Goal: Task Accomplishment & Management: Manage account settings

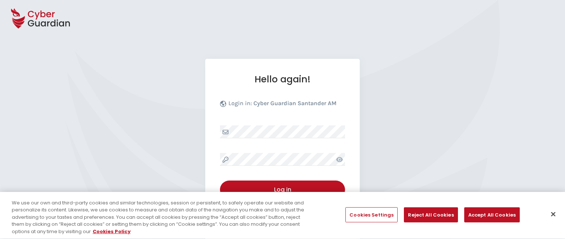
select select "English"
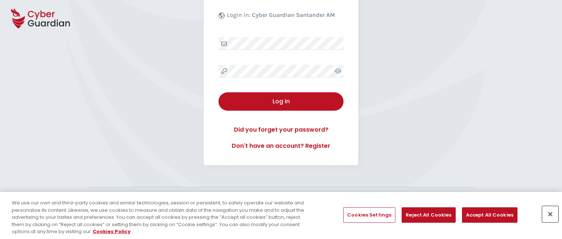
click at [550, 214] on button "Close" at bounding box center [550, 214] width 16 height 16
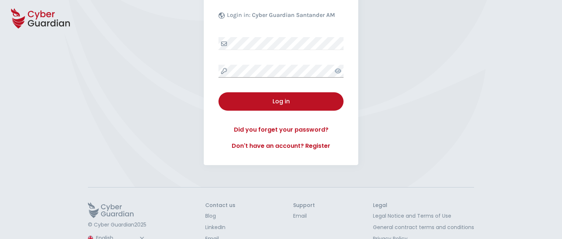
scroll to position [114, 0]
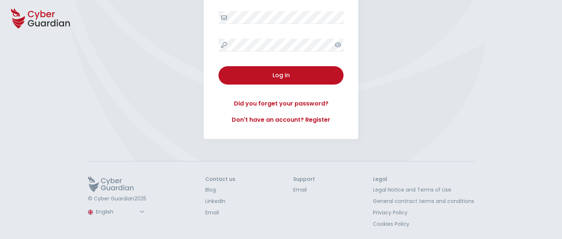
click at [218, 66] on button "Log in" at bounding box center [280, 75] width 125 height 18
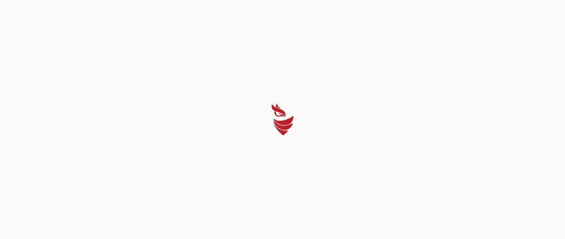
select select "Português (BR)"
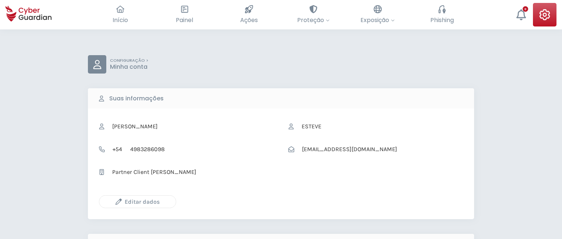
click at [118, 201] on icon "button" at bounding box center [118, 201] width 6 height 6
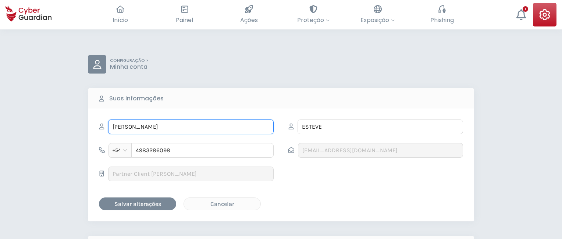
click at [191, 126] on input "VICTORIANO" at bounding box center [190, 126] width 165 height 15
type input "V"
type input "Ani"
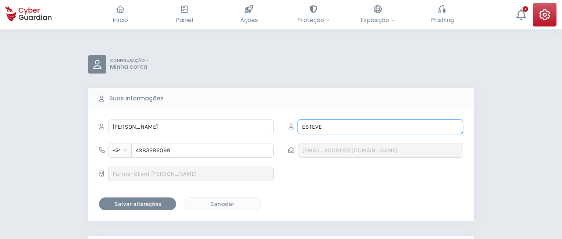
click at [380, 126] on input "ESTEVE" at bounding box center [379, 126] width 165 height 15
type input "E"
type input "Galván"
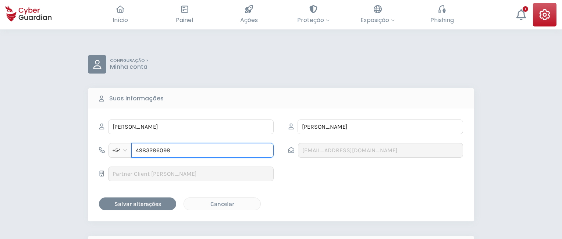
click at [202, 150] on input "4983286098" at bounding box center [202, 150] width 142 height 15
type input "4"
type input "4920511791"
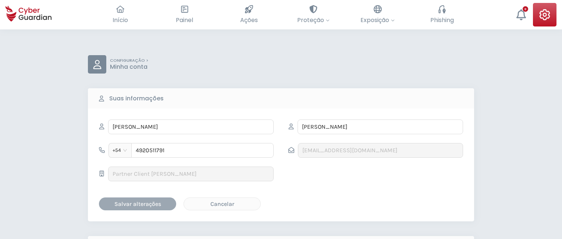
click at [137, 203] on div "Salvar alterações" at bounding box center [137, 203] width 66 height 9
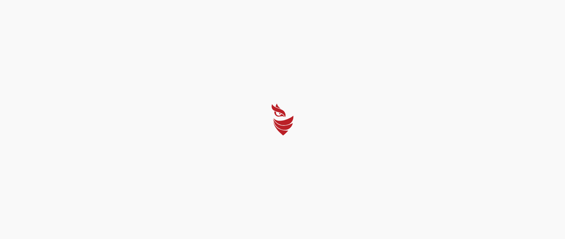
select select "Português (BR)"
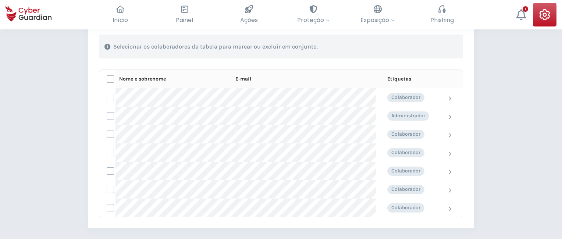
scroll to position [275, 0]
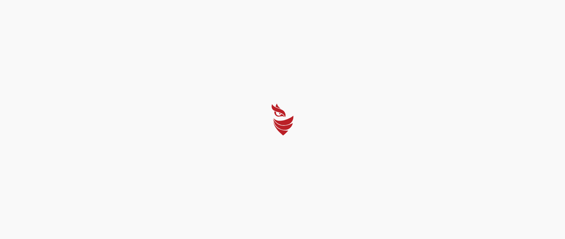
select select "Português (BR)"
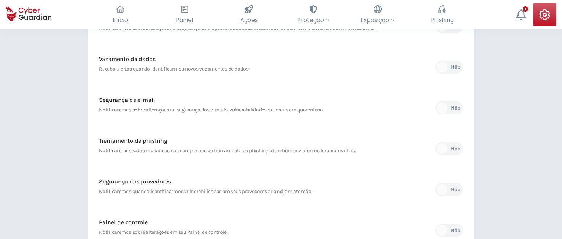
scroll to position [347, 0]
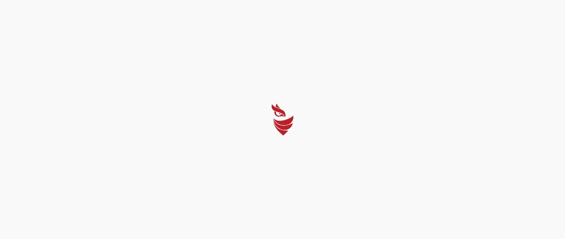
select select "Português (BR)"
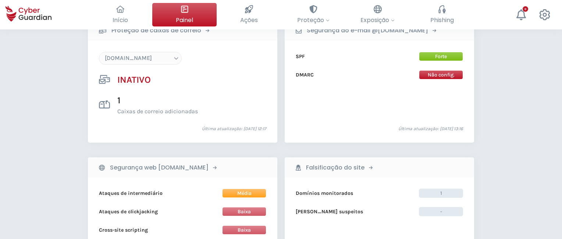
scroll to position [707, 0]
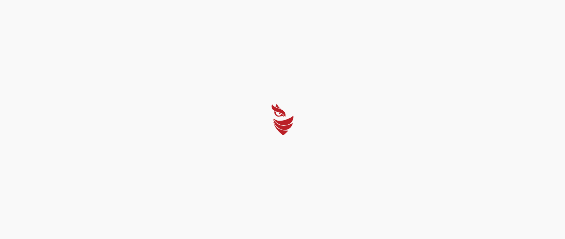
select select "Português (BR)"
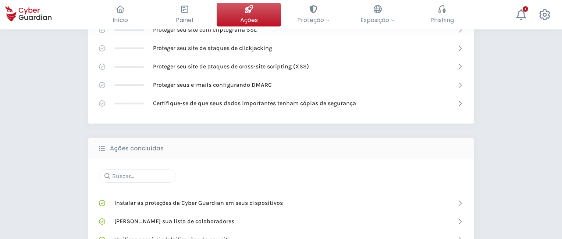
scroll to position [468, 0]
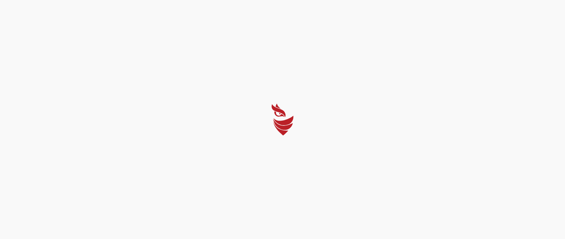
select select "Português (BR)"
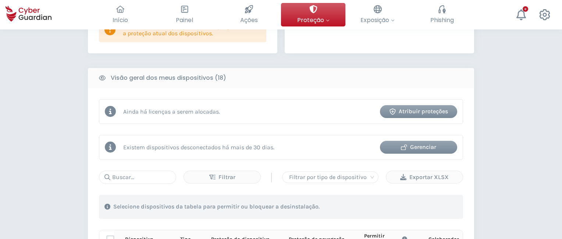
scroll to position [661, 0]
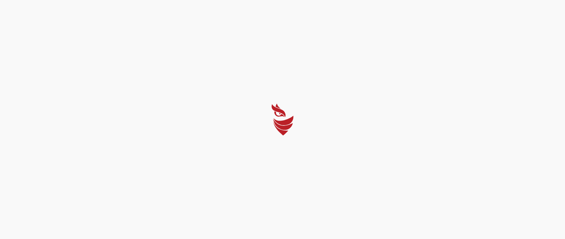
select select "Português (BR)"
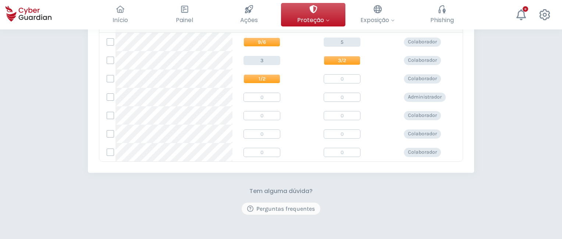
scroll to position [255, 0]
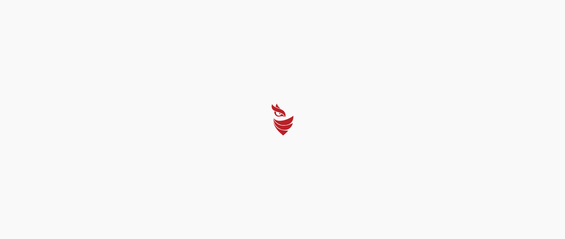
select select "Português (BR)"
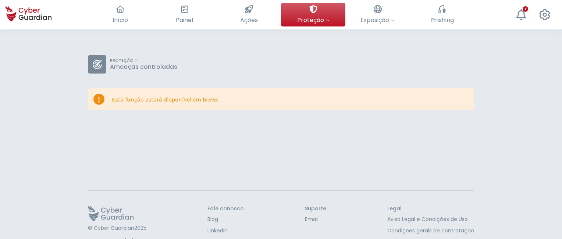
scroll to position [29, 0]
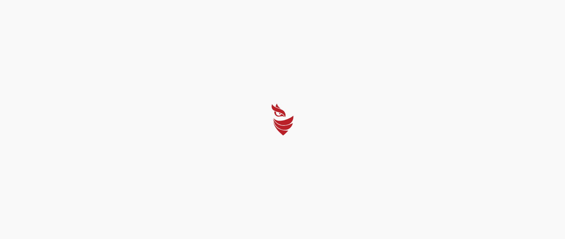
select select "Português (BR)"
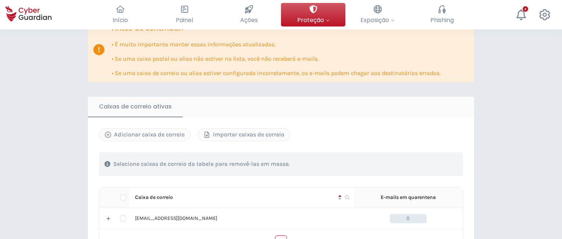
scroll to position [393, 0]
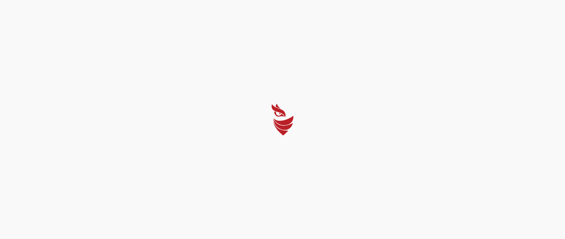
select select "Português (BR)"
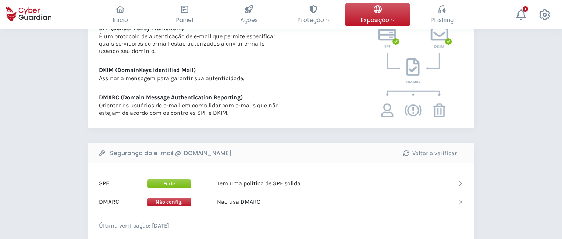
scroll to position [357, 0]
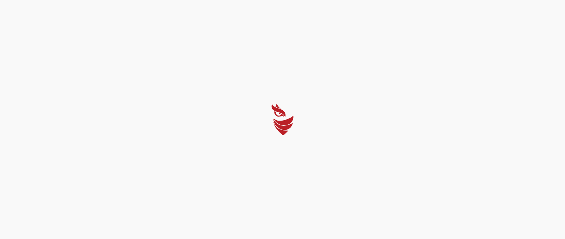
select select "Português (BR)"
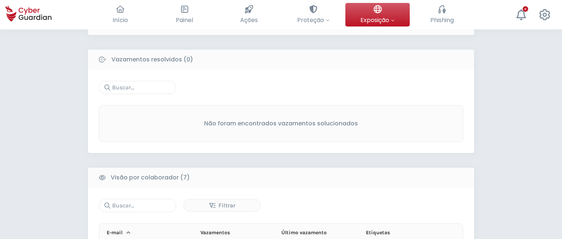
scroll to position [568, 0]
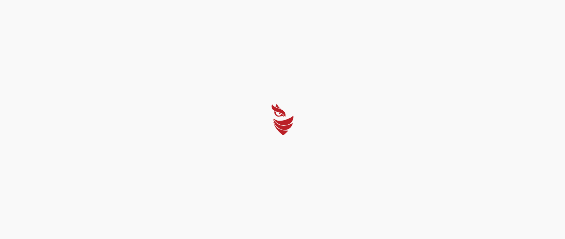
select select "Português (BR)"
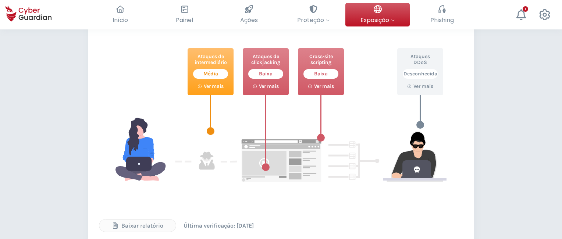
scroll to position [361, 0]
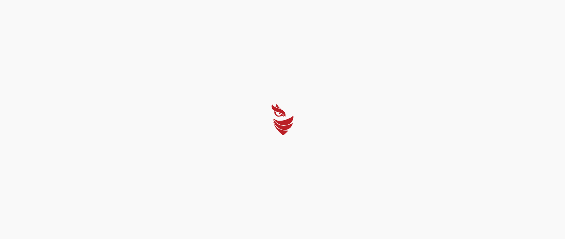
select select "Português (BR)"
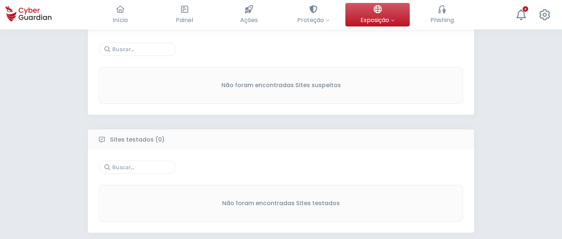
scroll to position [344, 0]
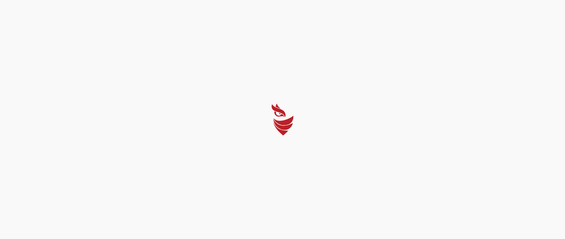
select select "Português (BR)"
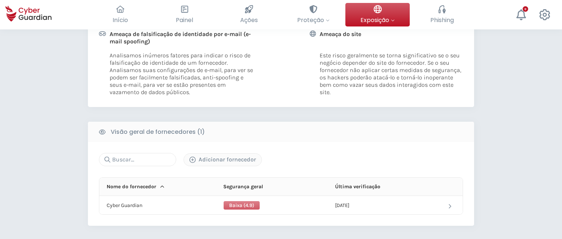
scroll to position [335, 0]
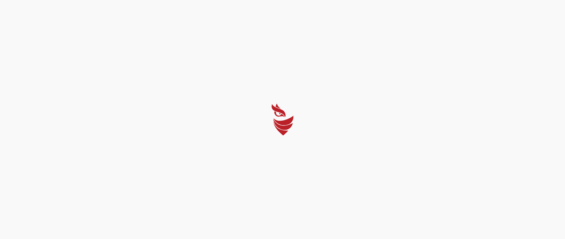
select select "Português (BR)"
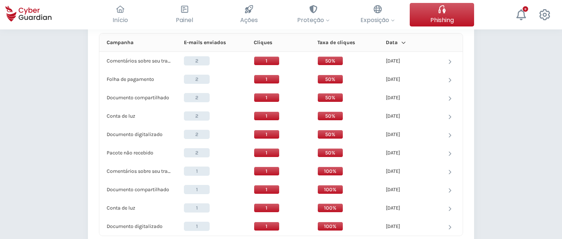
scroll to position [638, 0]
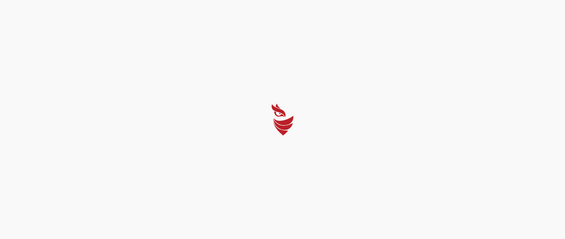
select select "Português (BR)"
